Goal: Navigation & Orientation: Go to known website

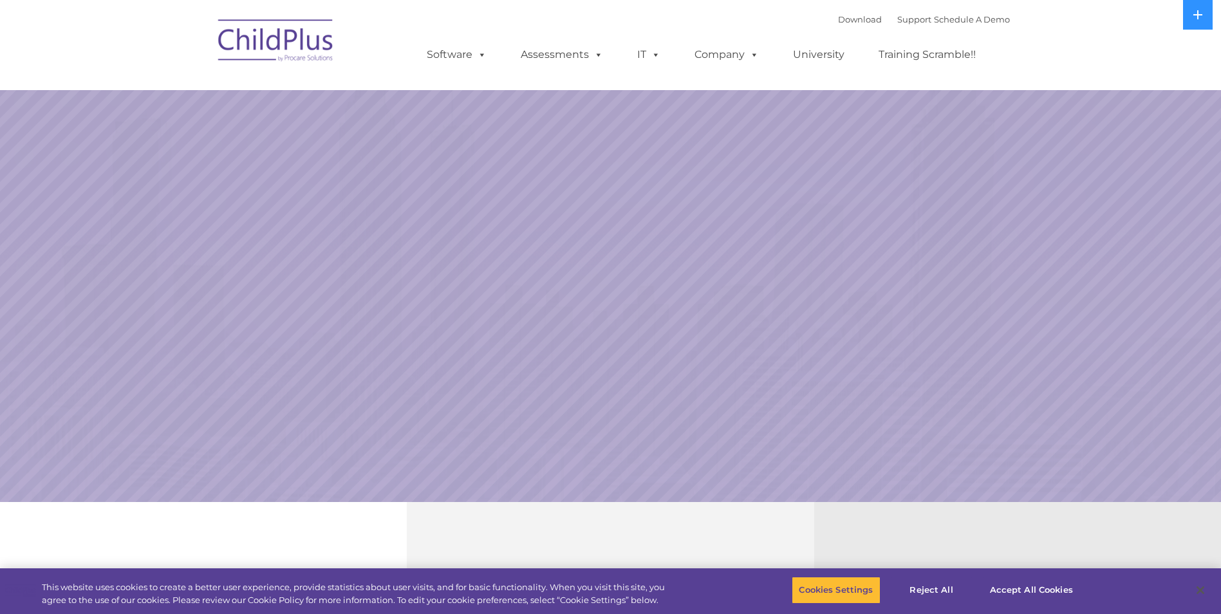
select select "MEDIUM"
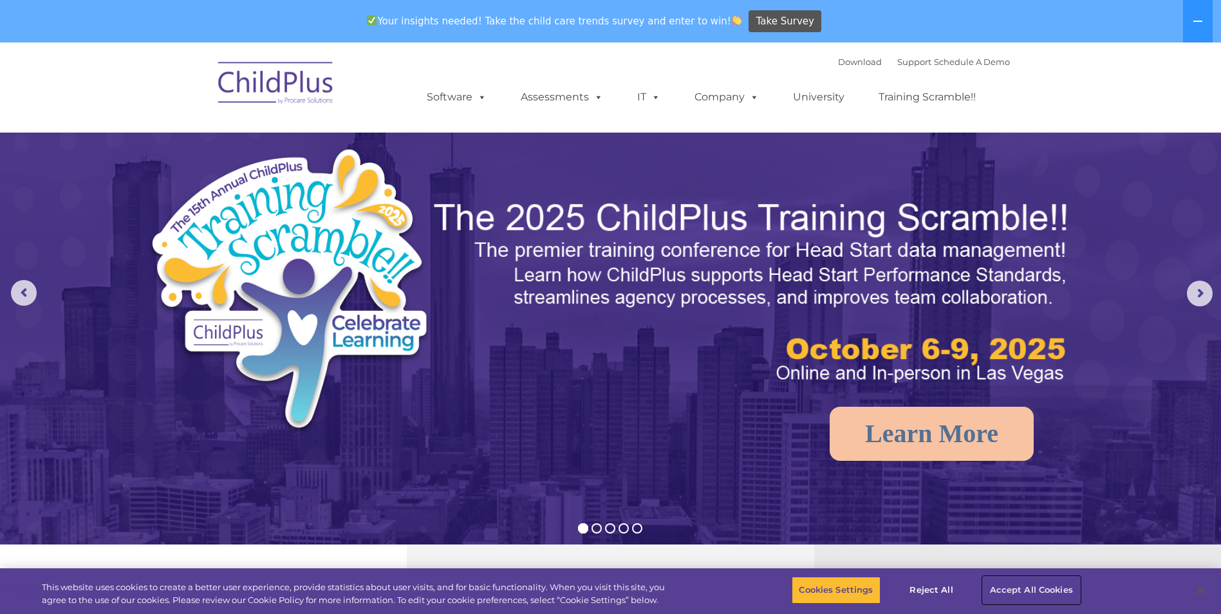
click at [1048, 588] on button "Accept All Cookies" at bounding box center [1031, 590] width 97 height 27
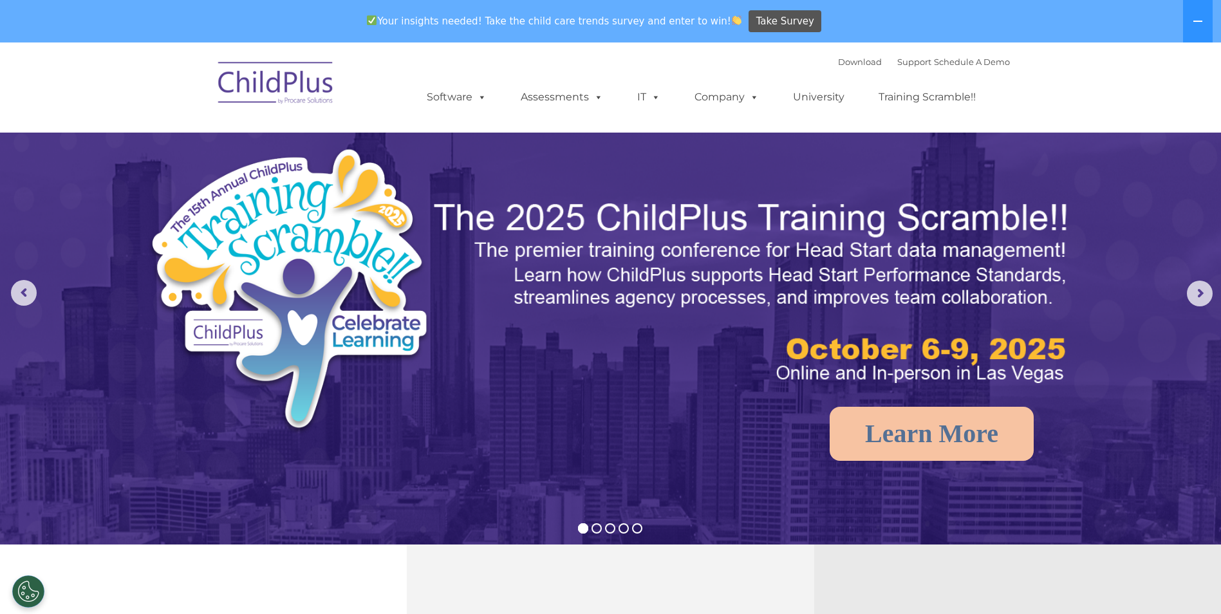
click at [255, 89] on img at bounding box center [276, 85] width 129 height 64
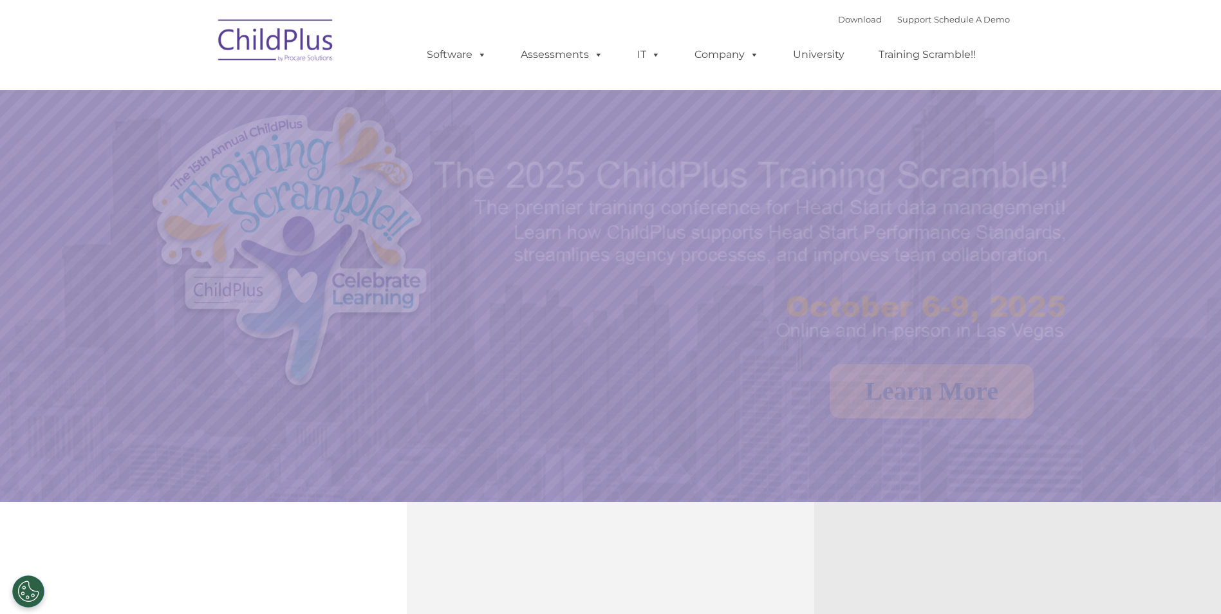
select select "MEDIUM"
